Goal: Task Accomplishment & Management: Manage account settings

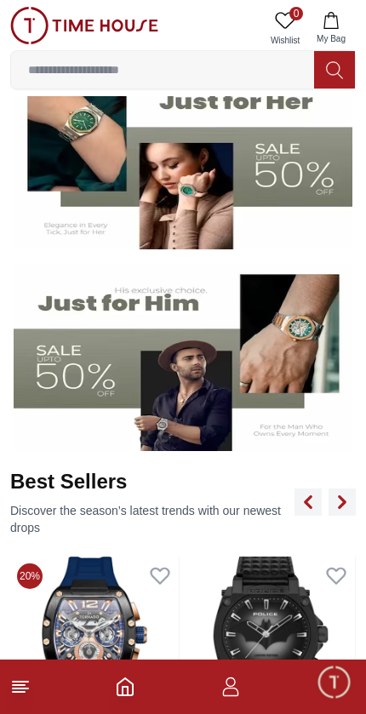
click at [325, 28] on icon "button" at bounding box center [330, 20] width 14 height 17
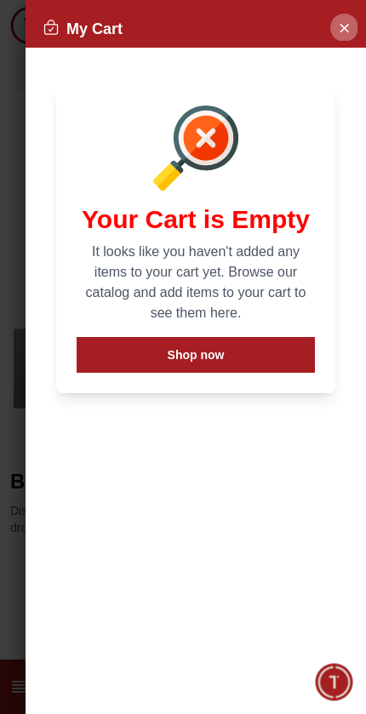
click at [336, 36] on button "Close Account" at bounding box center [343, 27] width 27 height 27
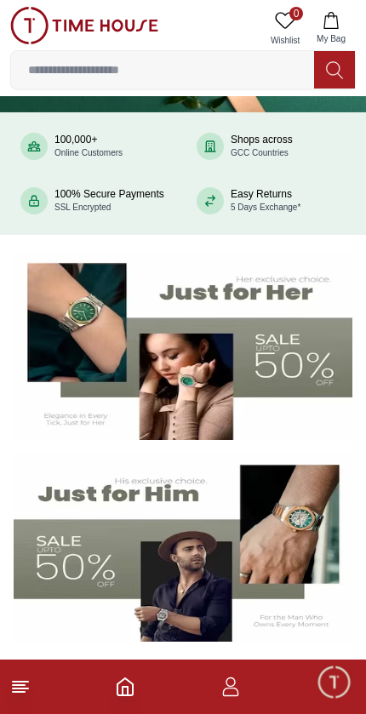
scroll to position [115, 0]
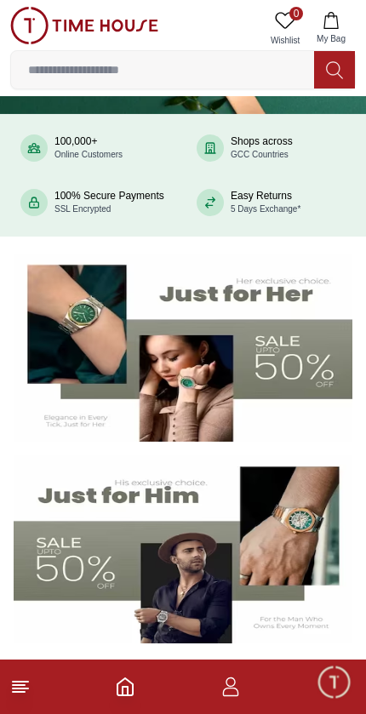
click at [236, 683] on icon "button" at bounding box center [230, 686] width 20 height 20
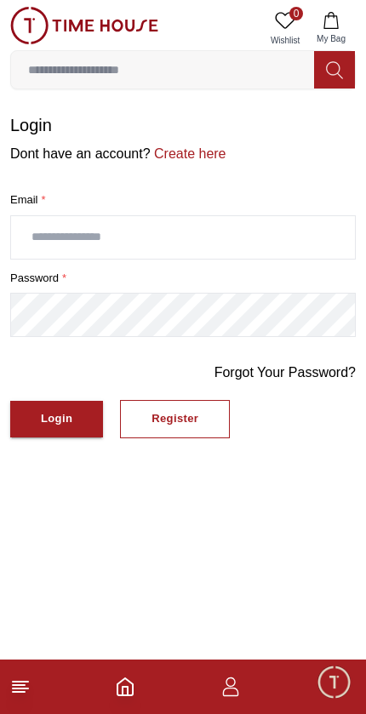
click at [88, 230] on input "text" at bounding box center [183, 237] width 344 height 43
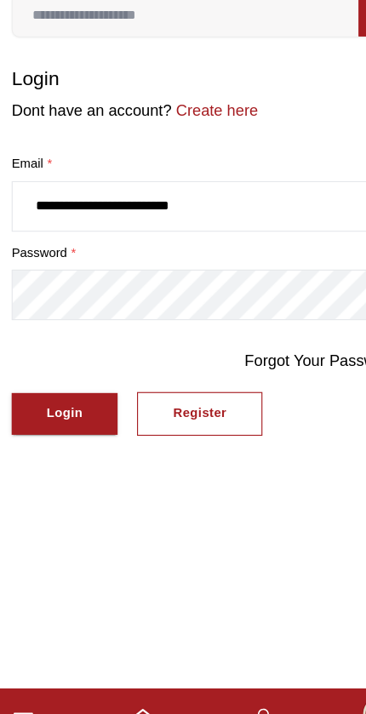
type input "**********"
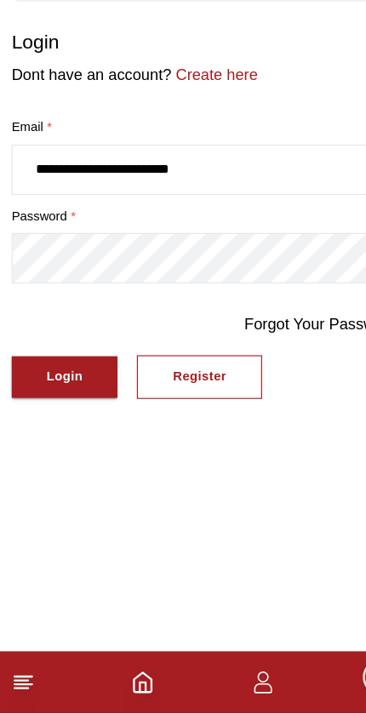
click at [56, 409] on div "Login" at bounding box center [56, 419] width 31 height 20
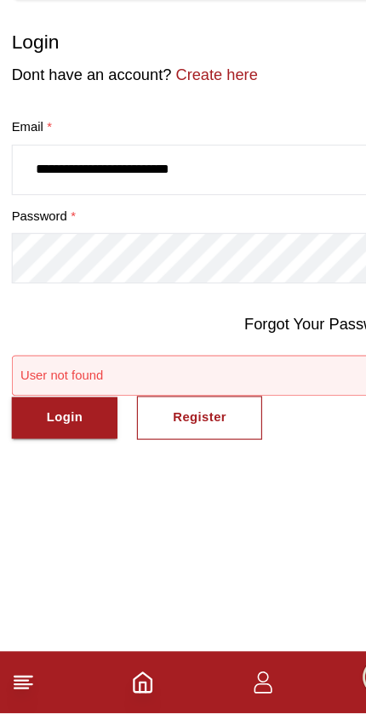
click at [68, 445] on div "Login" at bounding box center [56, 455] width 31 height 20
click at [271, 362] on link "Forgot Your Password?" at bounding box center [284, 372] width 141 height 20
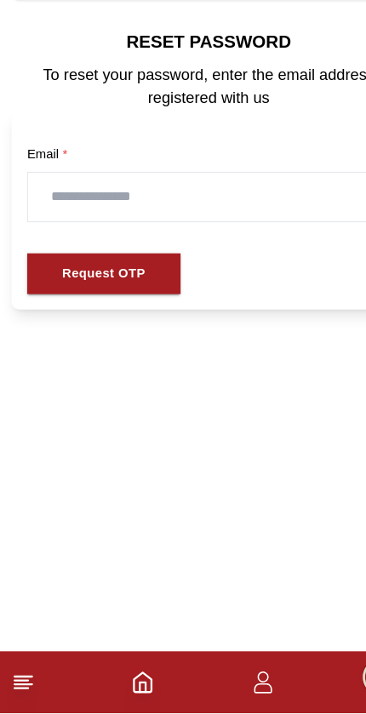
click at [130, 240] on input "text" at bounding box center [183, 261] width 316 height 43
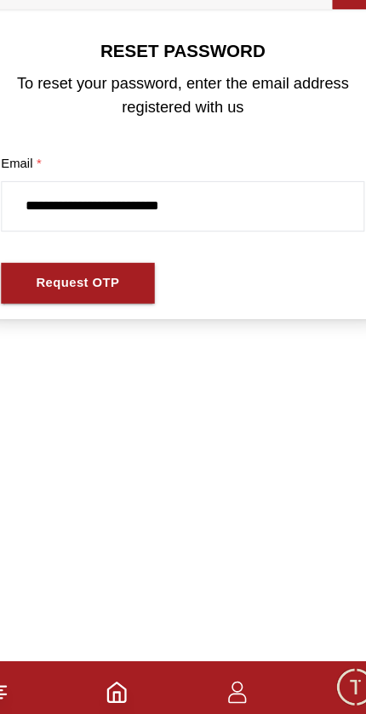
type input "**********"
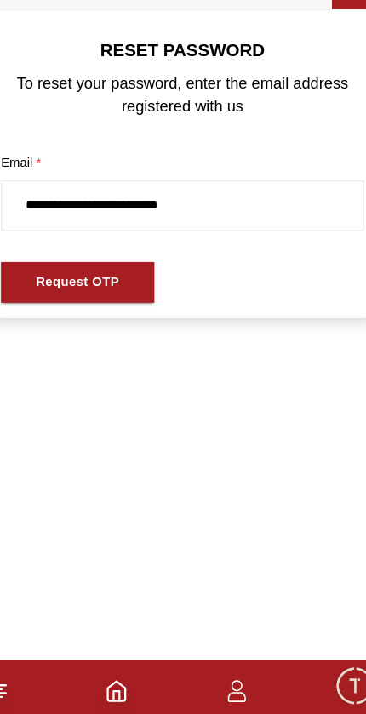
click at [71, 310] on button "Request OTP" at bounding box center [91, 328] width 134 height 37
